Goal: Information Seeking & Learning: Learn about a topic

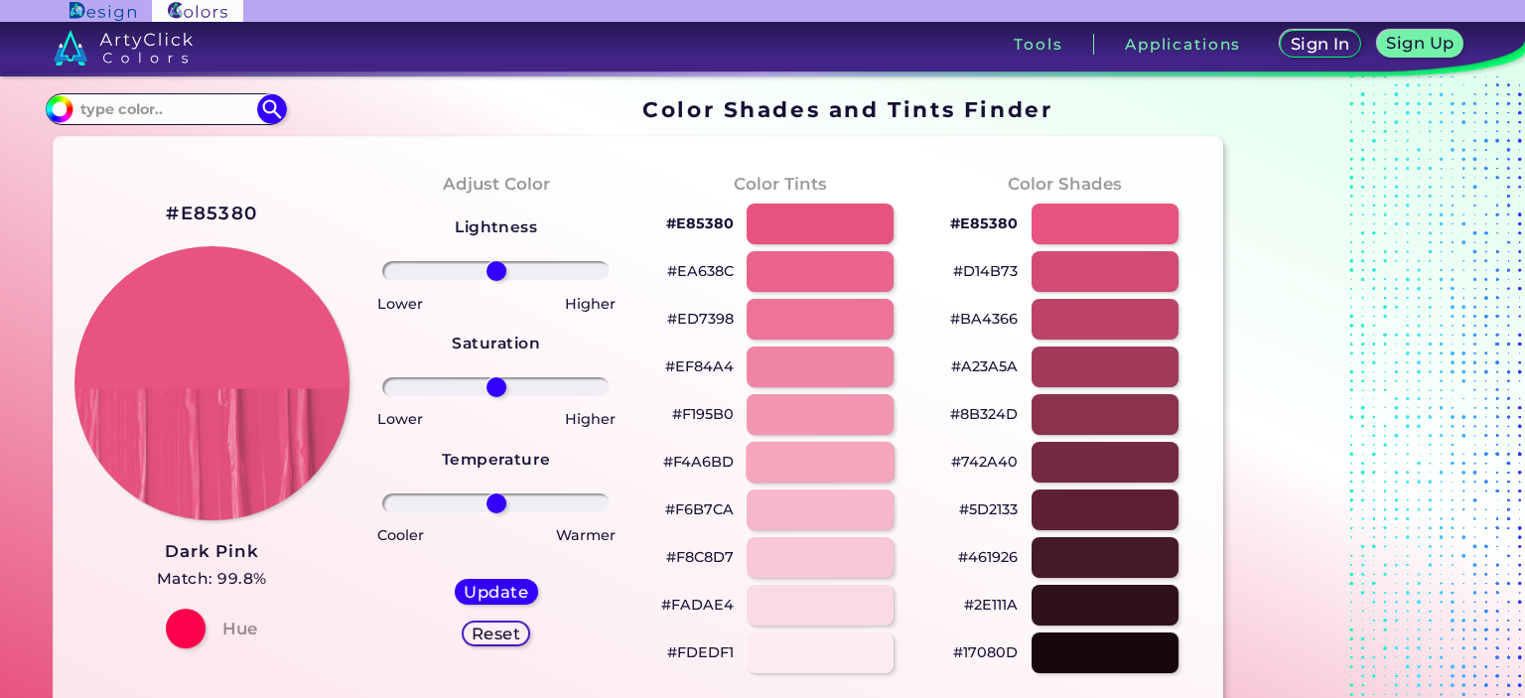
click at [790, 451] on div at bounding box center [820, 462] width 149 height 41
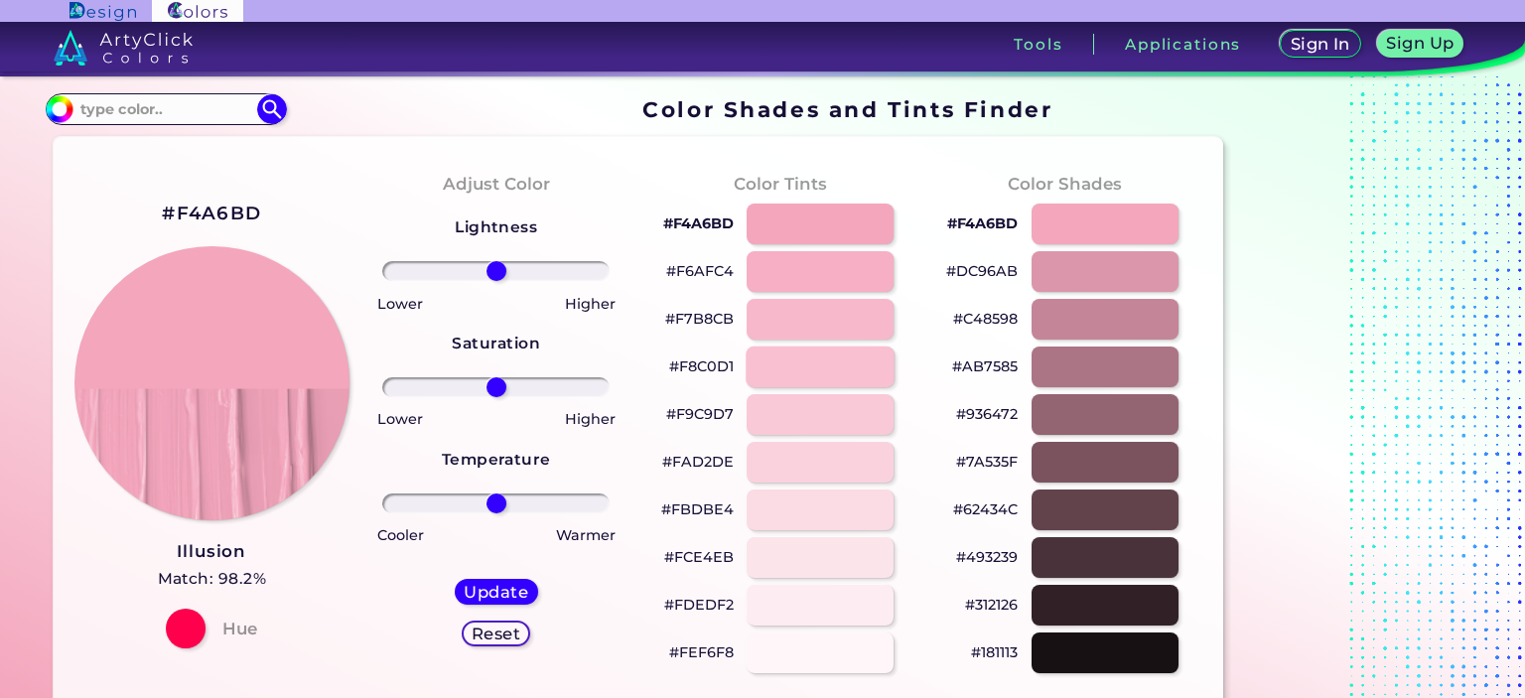
click at [810, 368] on div at bounding box center [820, 367] width 149 height 41
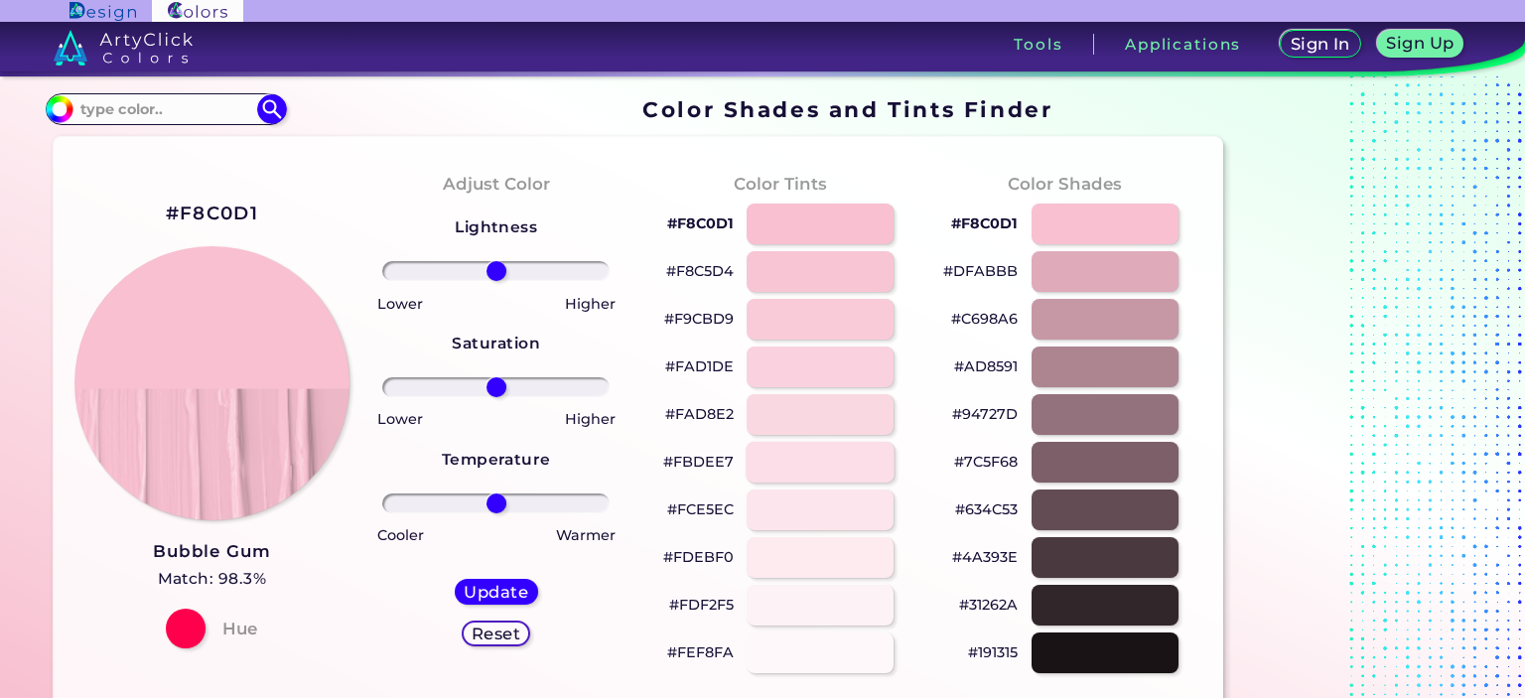
click at [837, 457] on div at bounding box center [820, 462] width 149 height 41
type input "#fbdee7"
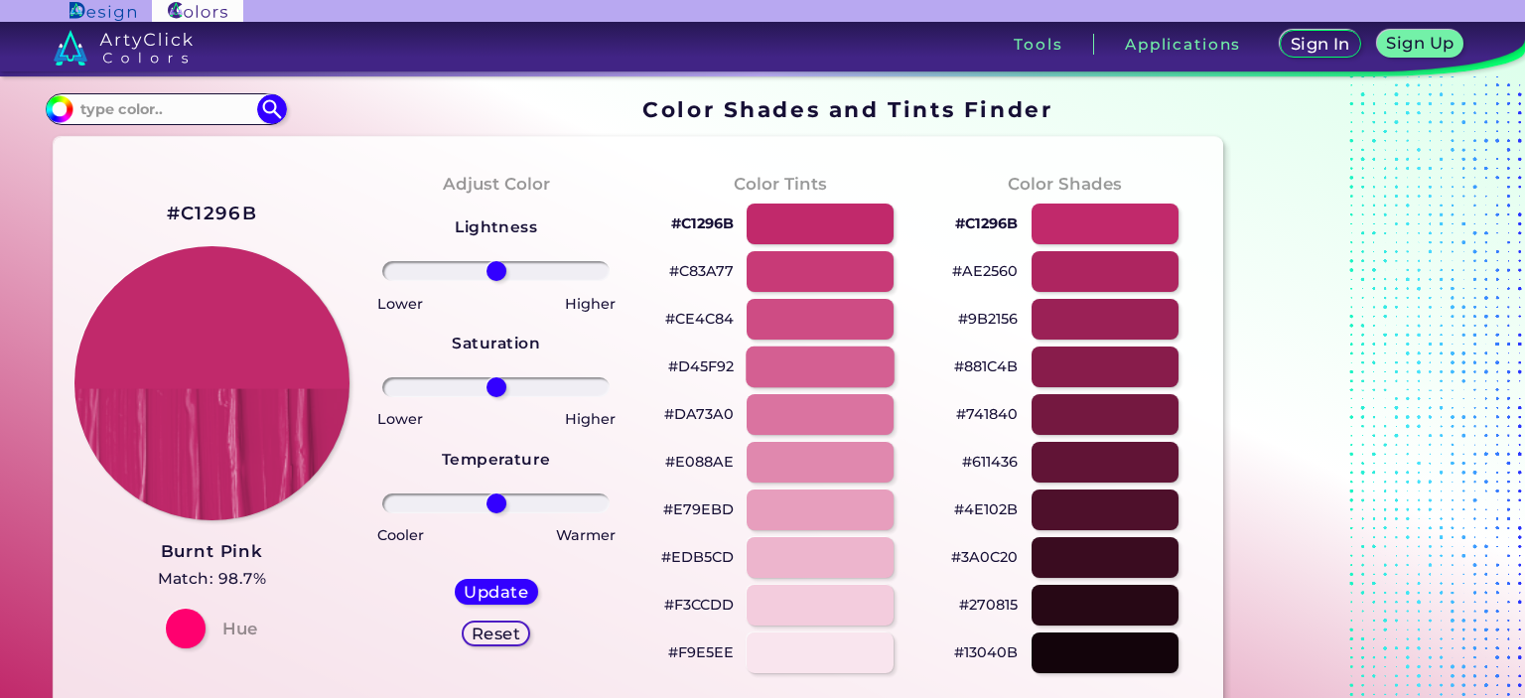
click at [804, 371] on div at bounding box center [820, 367] width 149 height 41
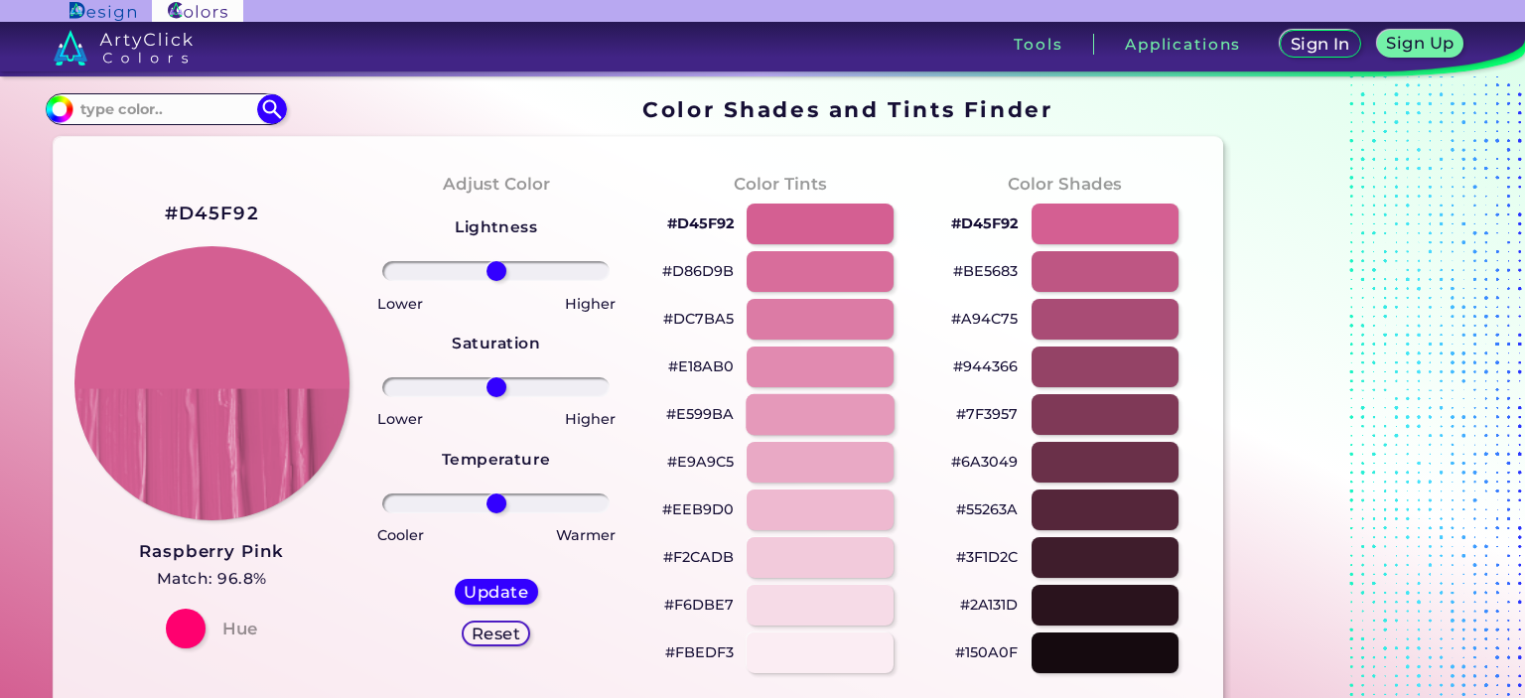
click at [804, 414] on div at bounding box center [820, 414] width 149 height 41
type input "#e599ba"
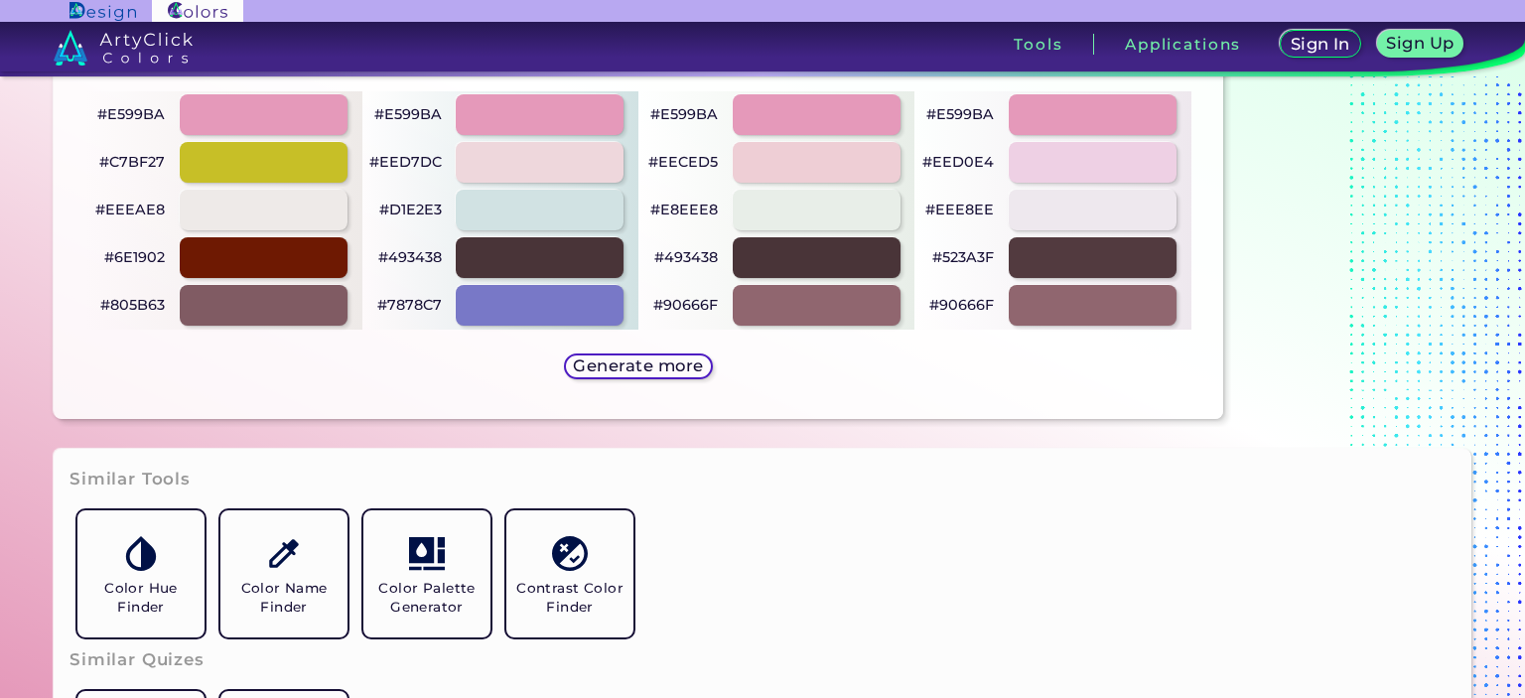
scroll to position [1688, 0]
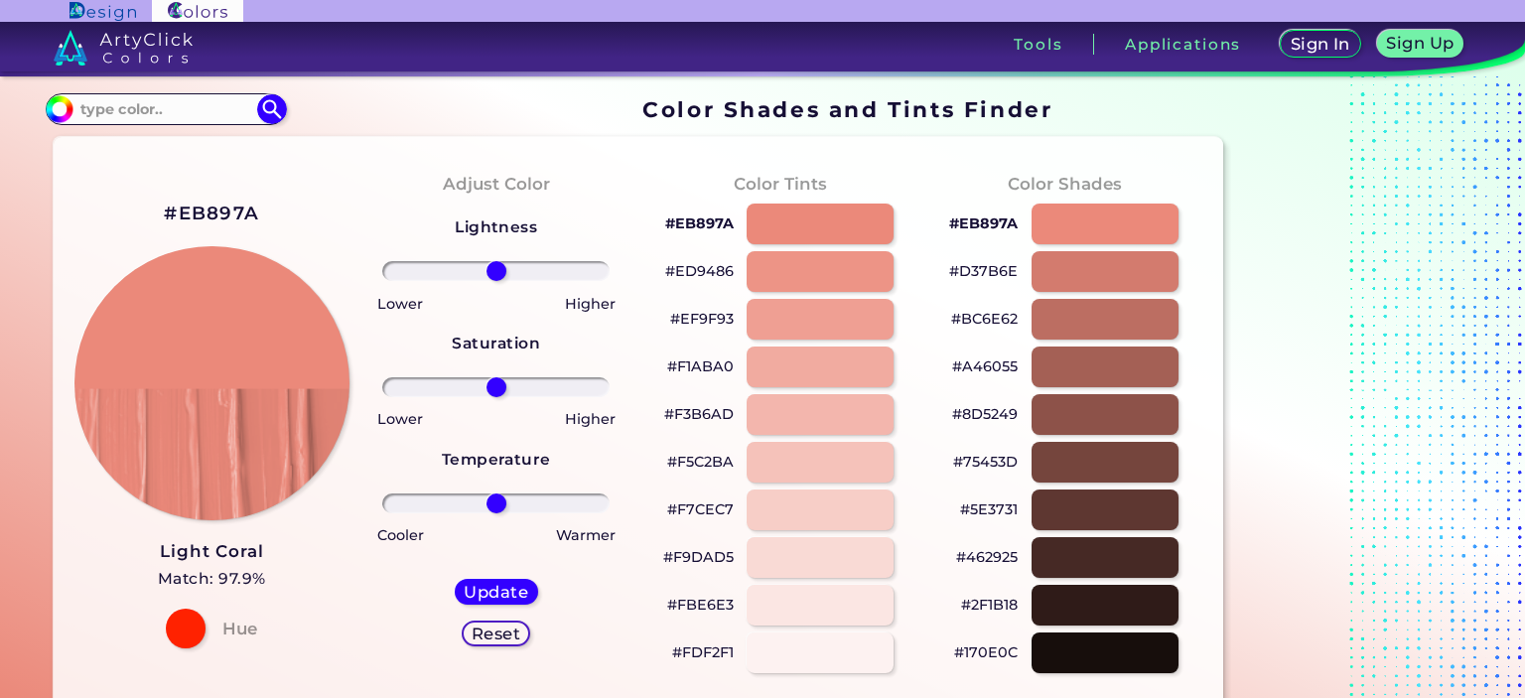
click at [212, 551] on h3 "Light Coral" at bounding box center [212, 552] width 108 height 24
click at [842, 311] on div at bounding box center [820, 319] width 149 height 41
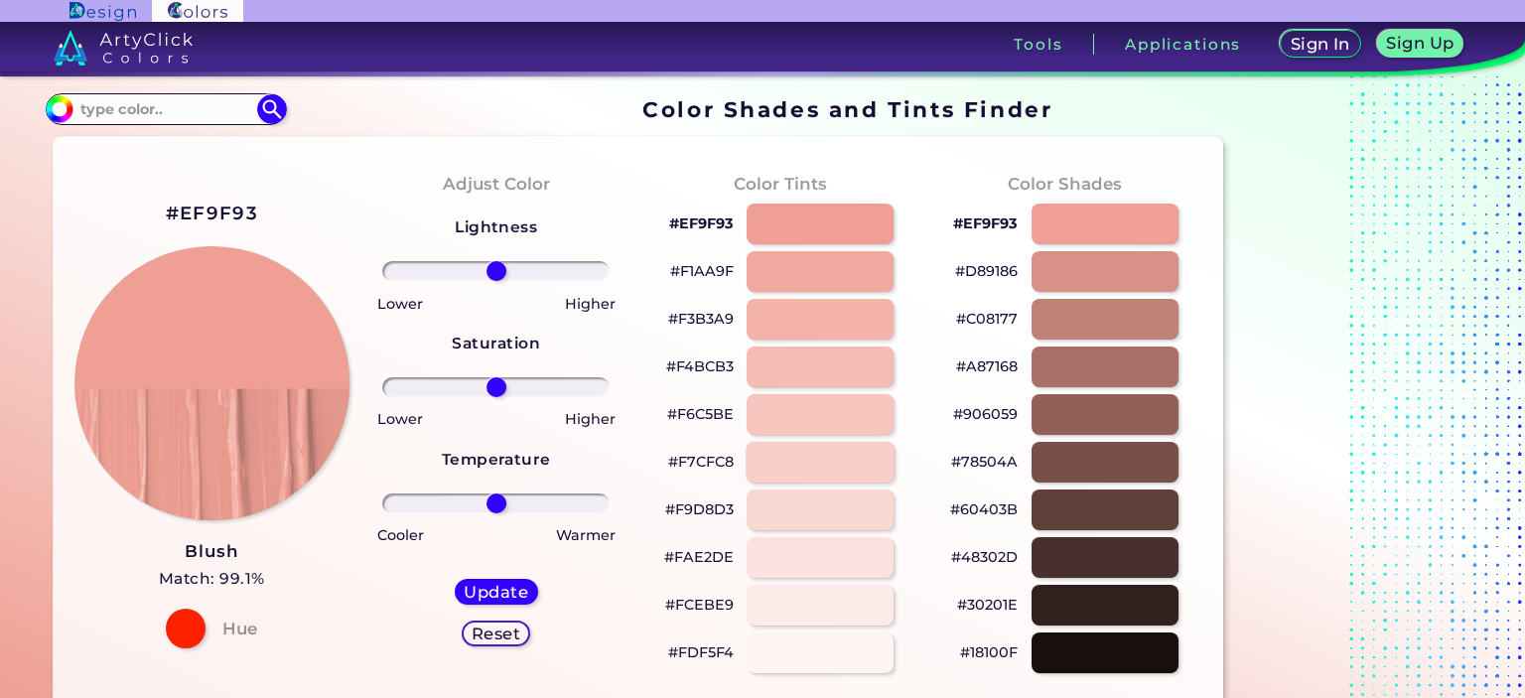
click at [827, 452] on div at bounding box center [820, 462] width 149 height 41
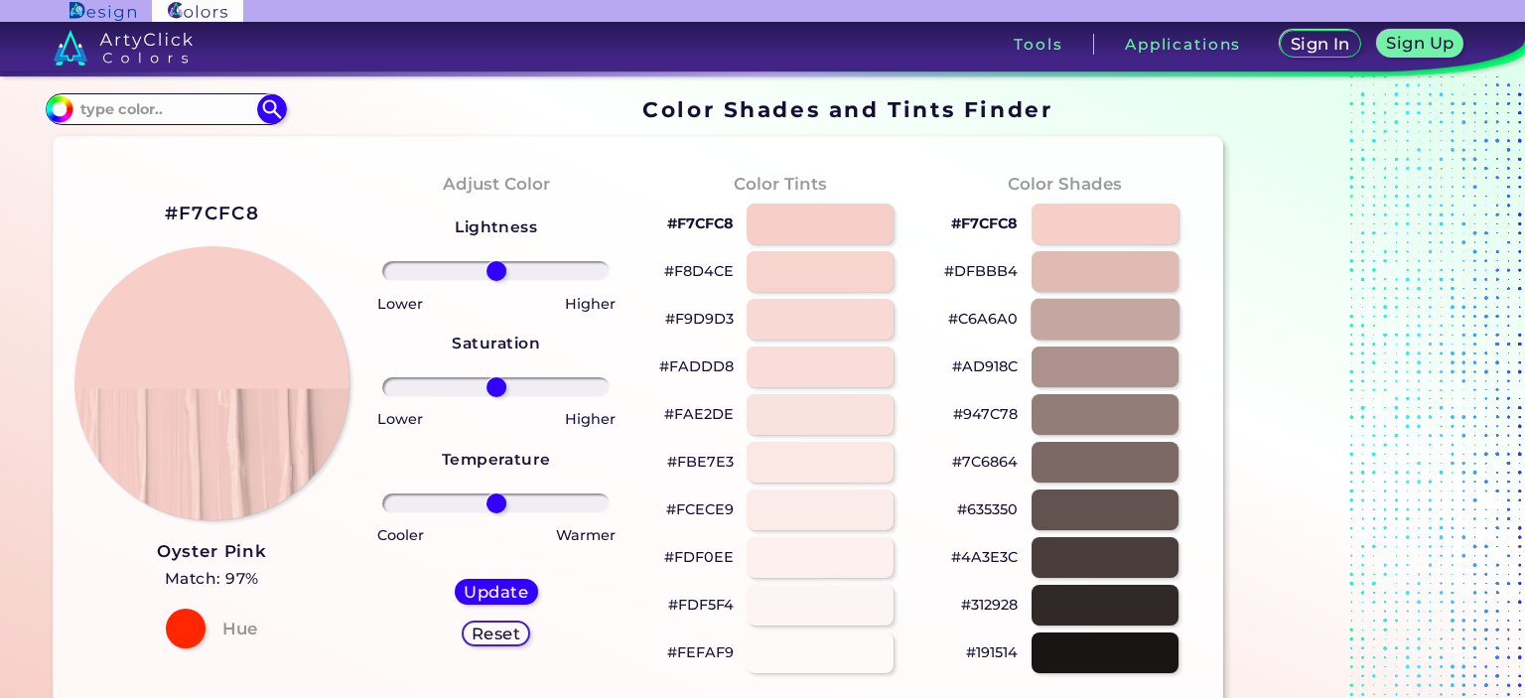
click at [1102, 317] on div at bounding box center [1105, 319] width 149 height 41
type input "#c6a6a0"
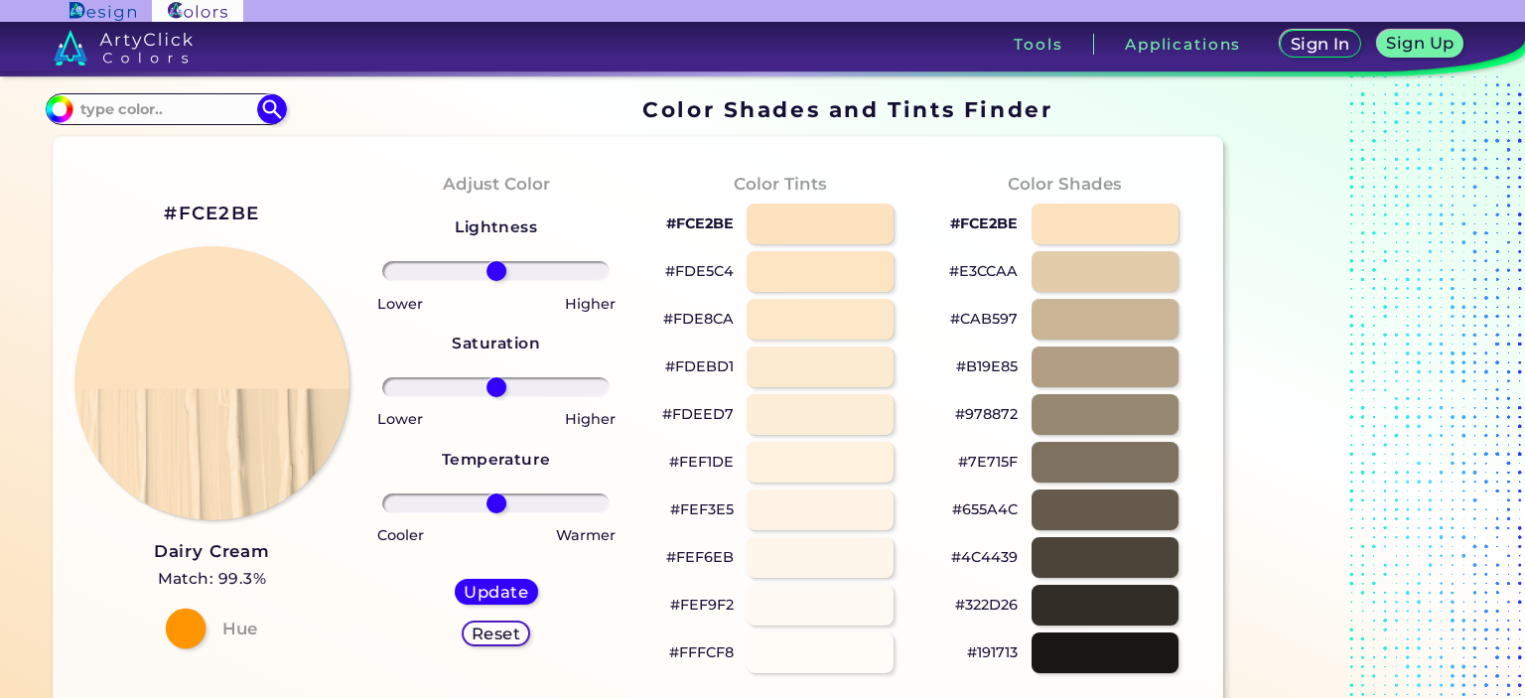
click at [183, 630] on div at bounding box center [186, 629] width 40 height 40
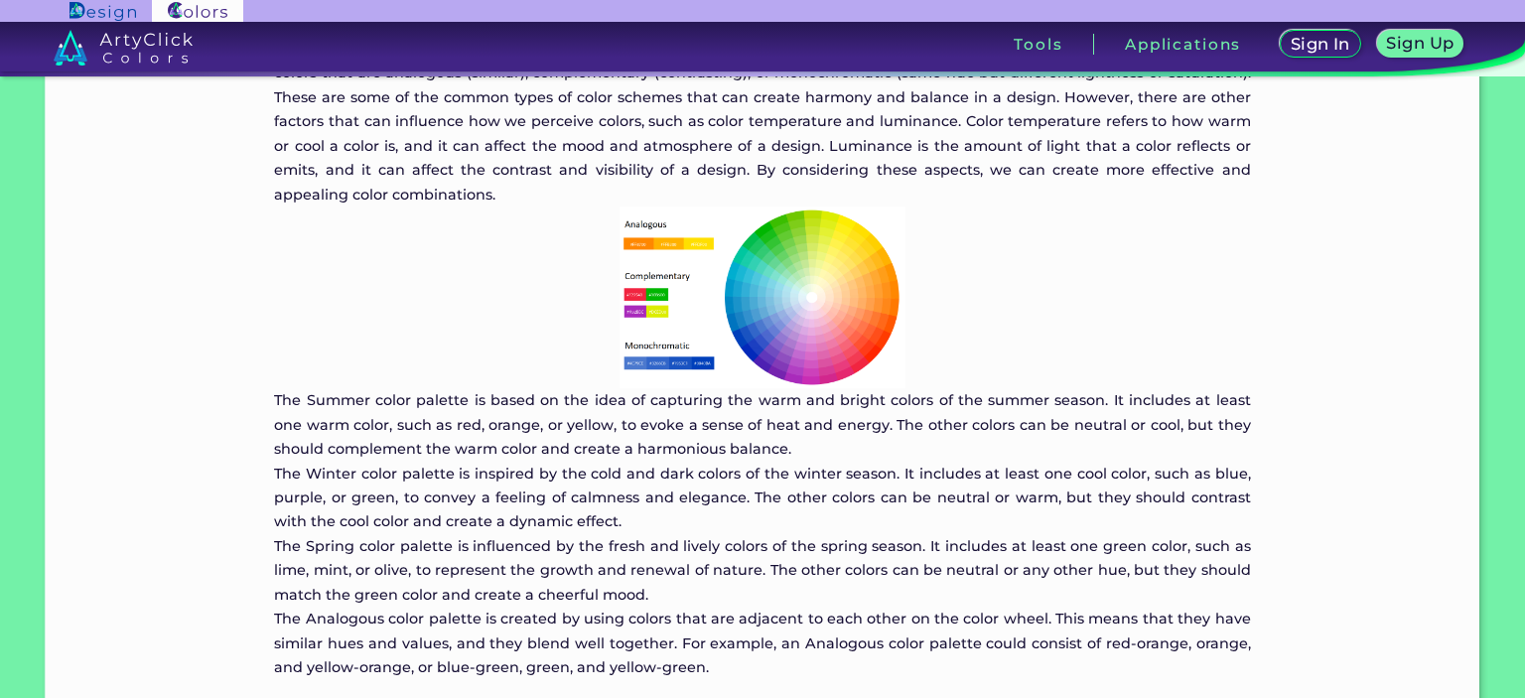
scroll to position [2880, 0]
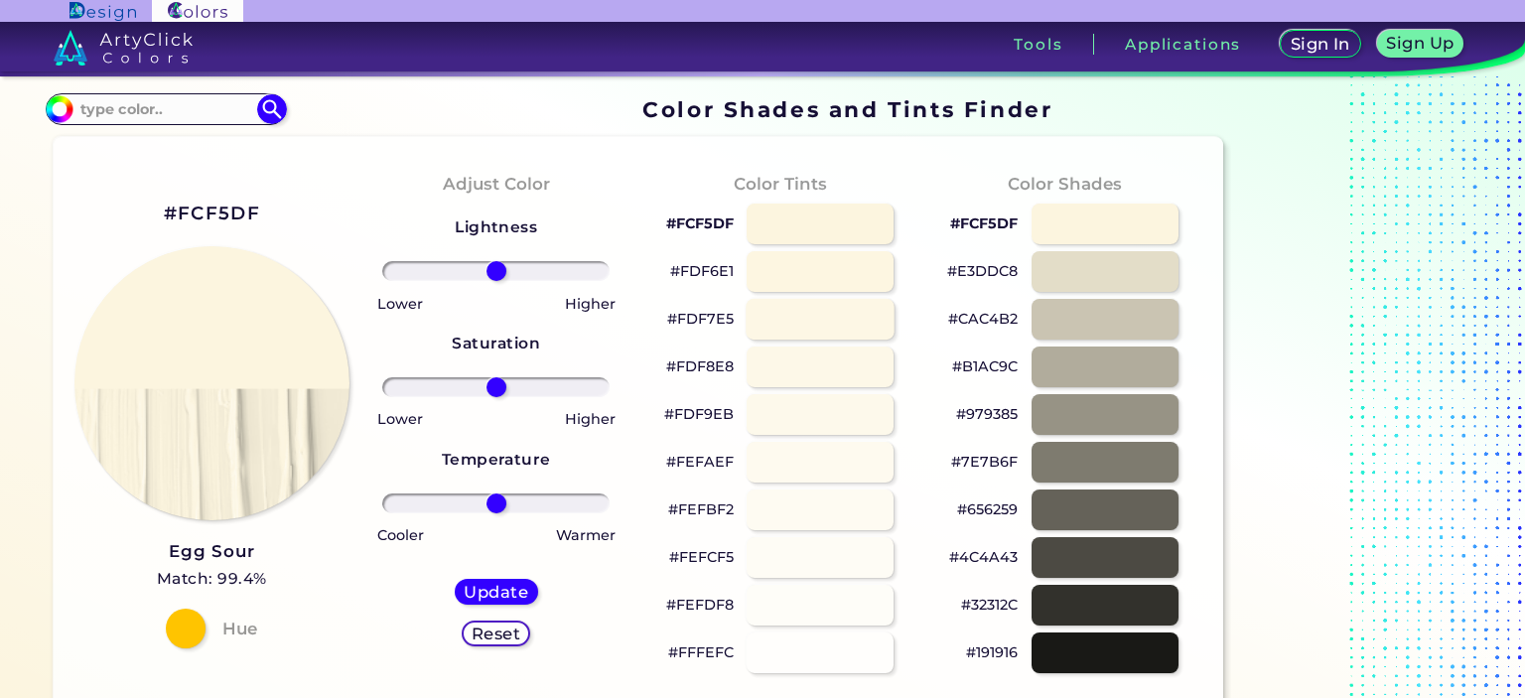
click at [819, 327] on div at bounding box center [820, 319] width 149 height 41
click at [817, 279] on div at bounding box center [820, 271] width 149 height 41
type input "#fdf8e8"
